Goal: Task Accomplishment & Management: Manage account settings

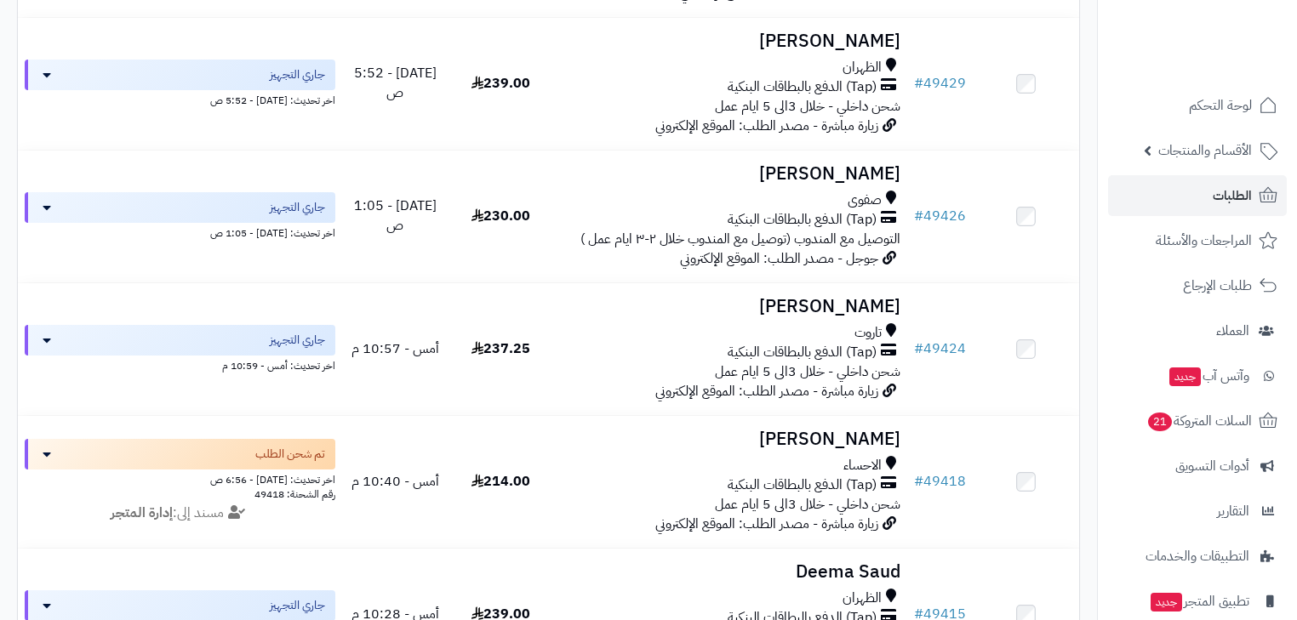
scroll to position [408, 0]
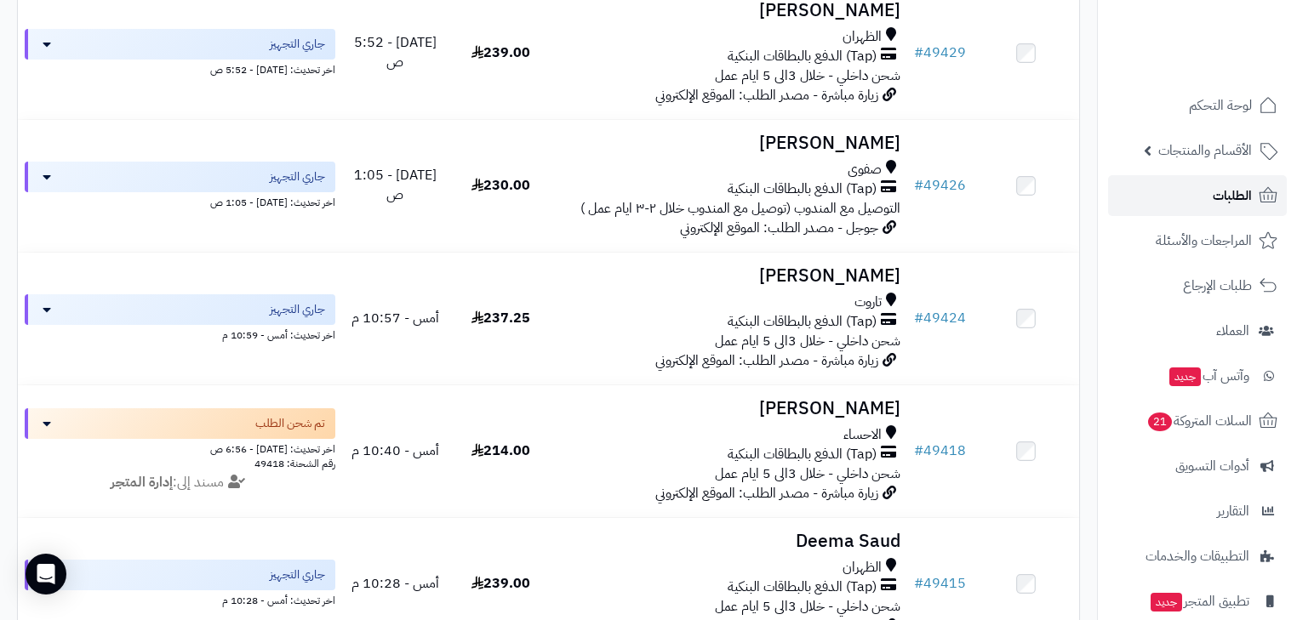
click at [1259, 208] on link "الطلبات" at bounding box center [1197, 195] width 179 height 41
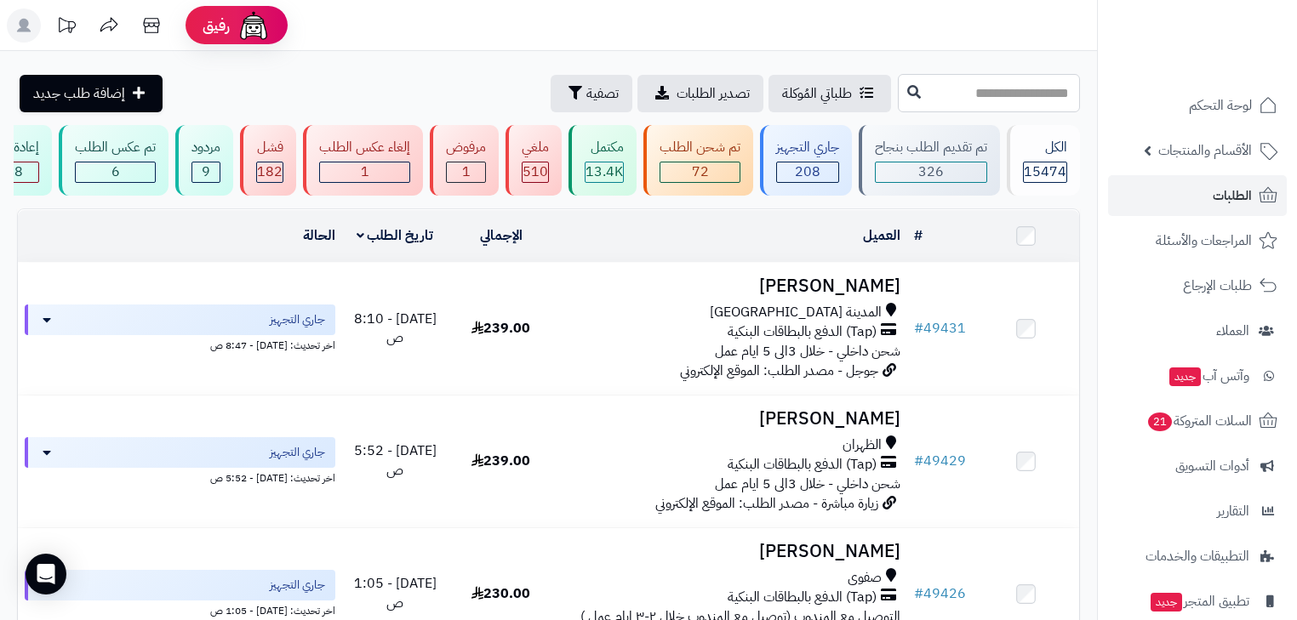
click at [1007, 94] on input "text" at bounding box center [989, 93] width 182 height 38
type input "*****"
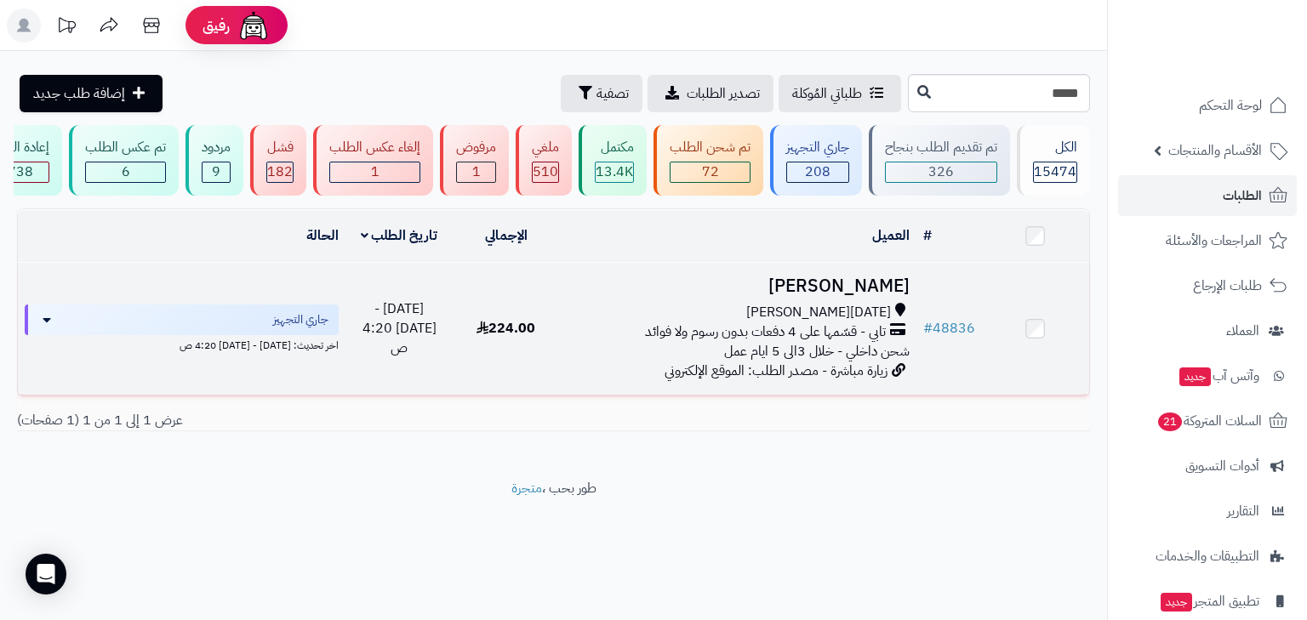
click at [878, 306] on td "Sara Alandal خميس مشيط تابي - قسّمها على 4 دفعات بدون رسوم ولا فوائد شحن داخلي …" at bounding box center [738, 329] width 357 height 132
click at [861, 296] on h3 "[PERSON_NAME]" at bounding box center [738, 287] width 343 height 20
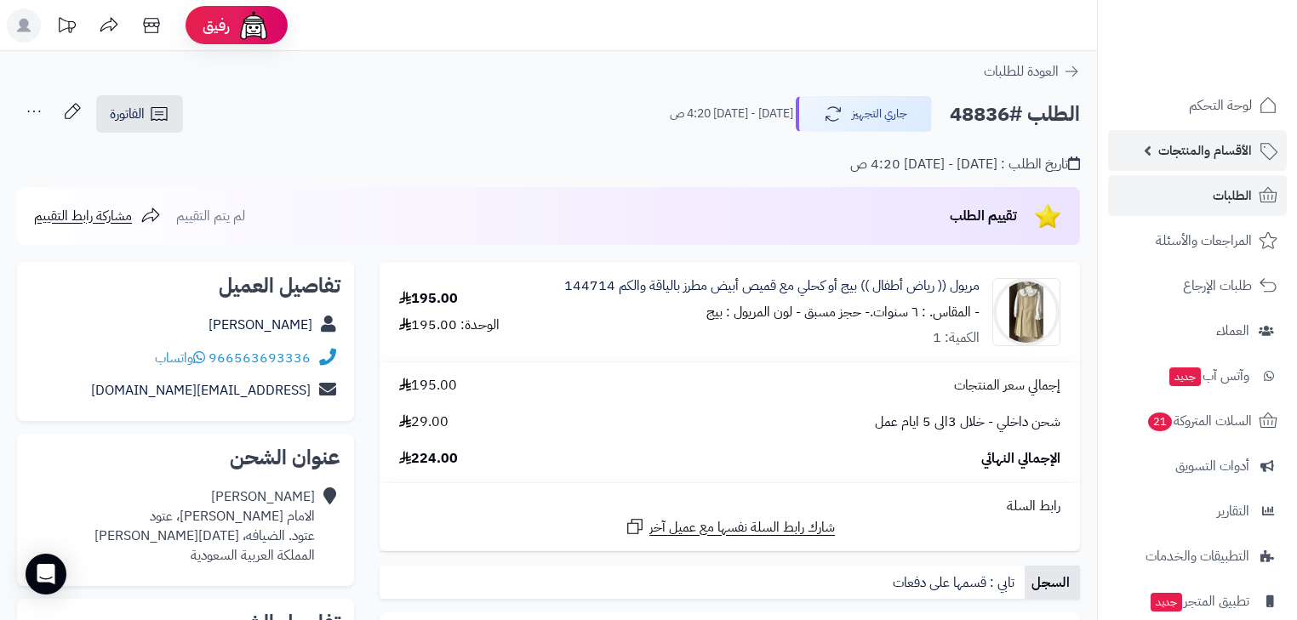
click at [1220, 156] on span "الأقسام والمنتجات" at bounding box center [1205, 151] width 94 height 24
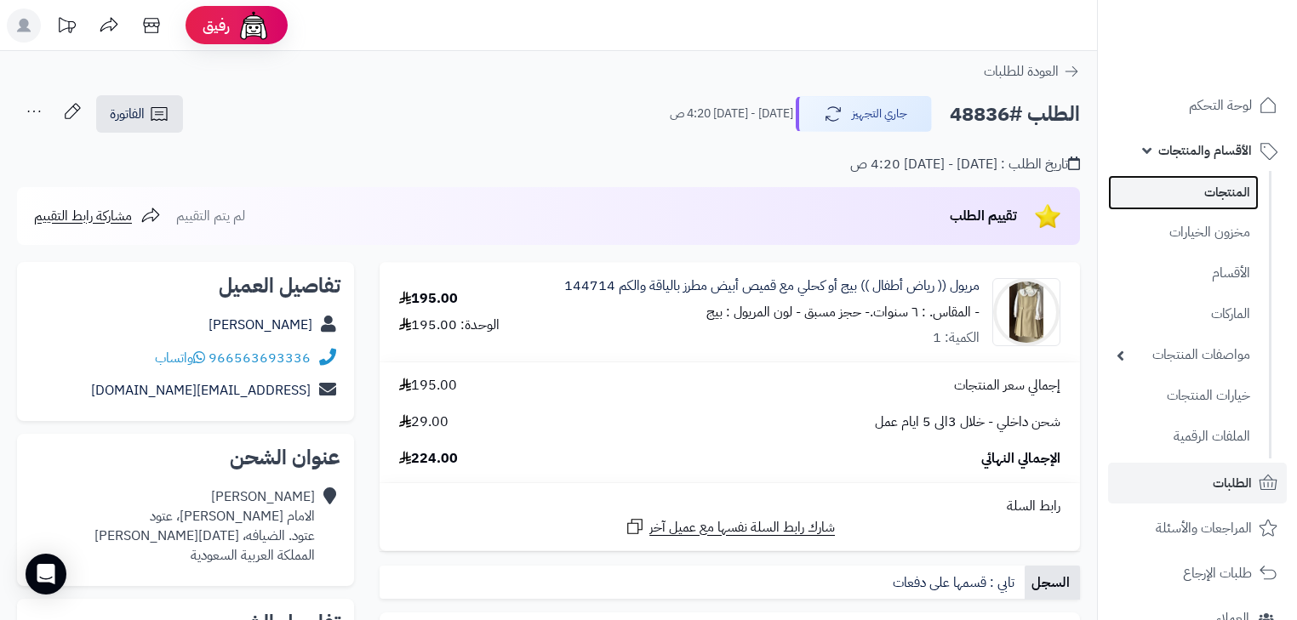
click at [1215, 196] on link "المنتجات" at bounding box center [1183, 192] width 151 height 35
